Goal: Complete application form: Complete application form

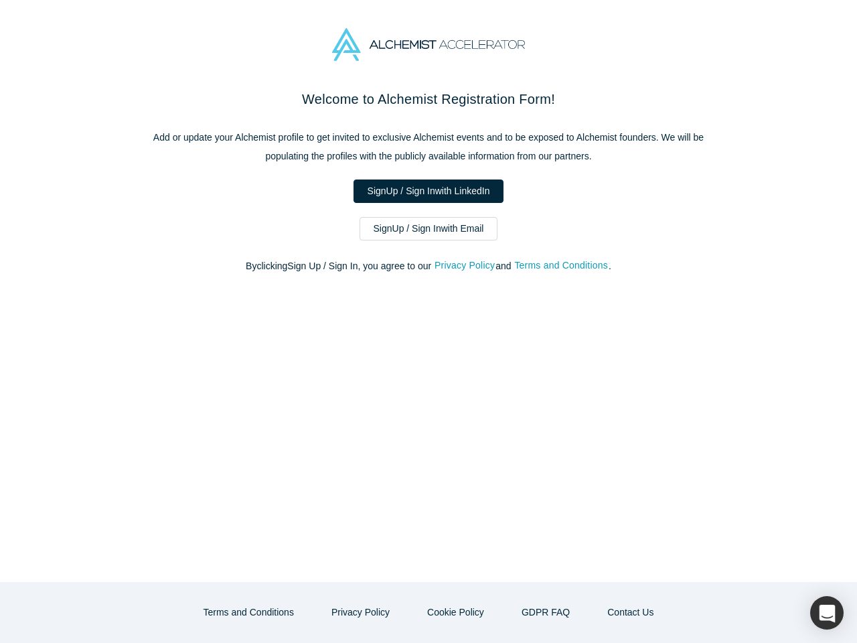
click at [429, 322] on div "Welcome to Alchemist Registration Form! Add or update your Alchemist profile to…" at bounding box center [428, 335] width 857 height 493
click at [467, 266] on button "Privacy Policy" at bounding box center [465, 265] width 62 height 15
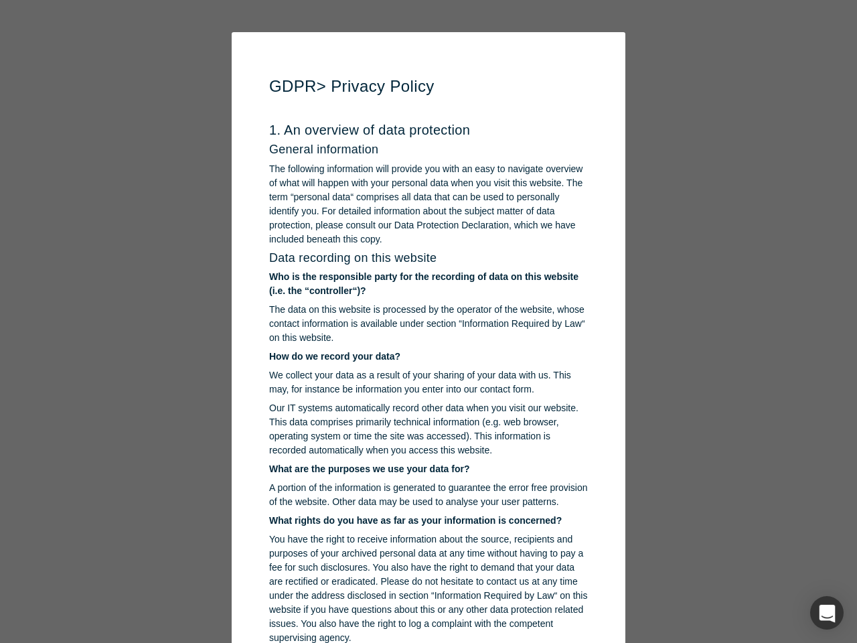
click at [365, 612] on p "You have the right to receive information about the source, recipients and purp…" at bounding box center [428, 588] width 319 height 113
click at [454, 612] on p "You have the right to receive information about the source, recipients and purp…" at bounding box center [428, 588] width 319 height 113
click at [827, 613] on div "button" at bounding box center [826, 612] width 33 height 33
